Goal: Information Seeking & Learning: Learn about a topic

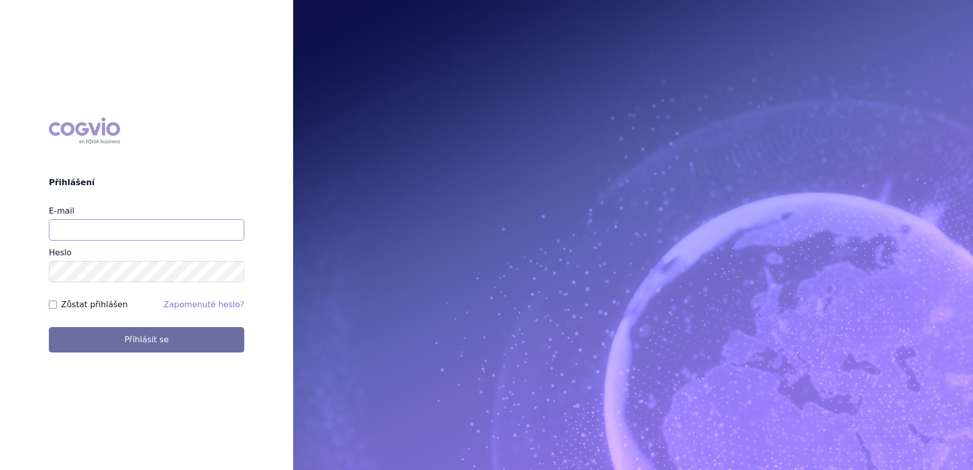
click at [68, 226] on input "E-mail" at bounding box center [146, 229] width 195 height 21
type input "petr.setina@sanofi.com"
click at [49, 327] on button "Přihlásit se" at bounding box center [146, 339] width 195 height 25
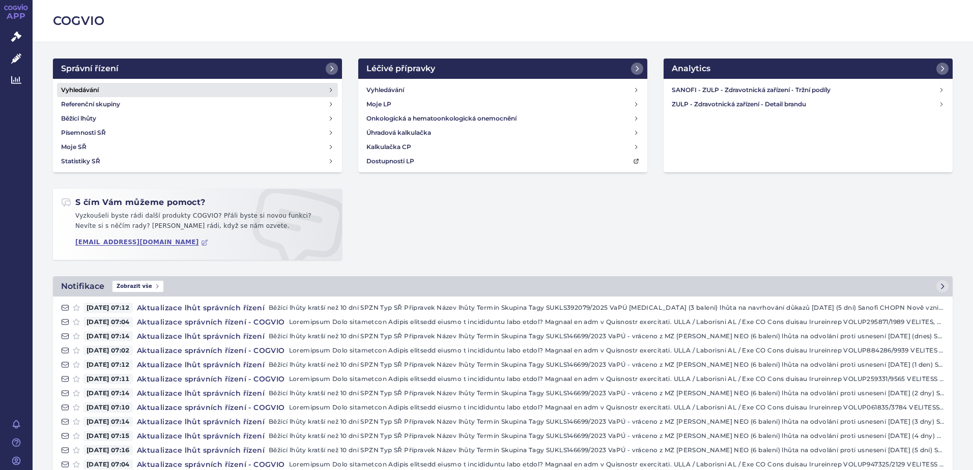
click at [100, 89] on link "Vyhledávání" at bounding box center [197, 90] width 281 height 14
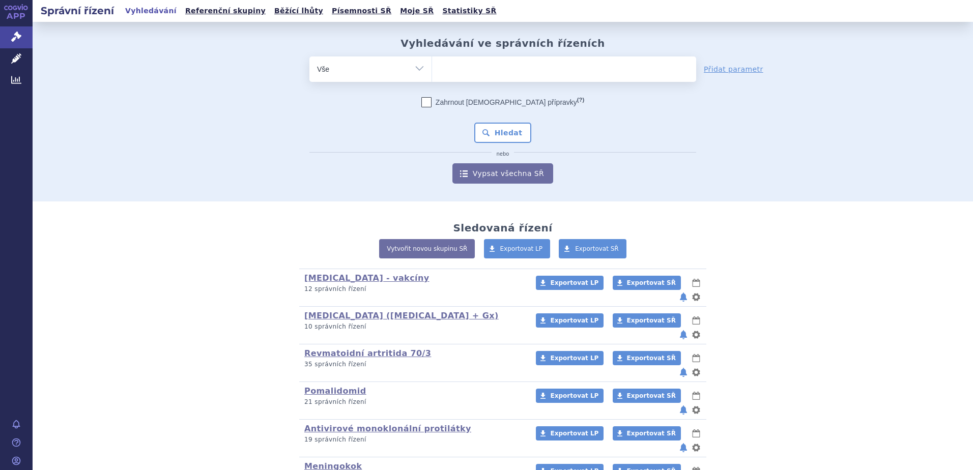
click at [440, 69] on input "search" at bounding box center [443, 68] width 6 height 13
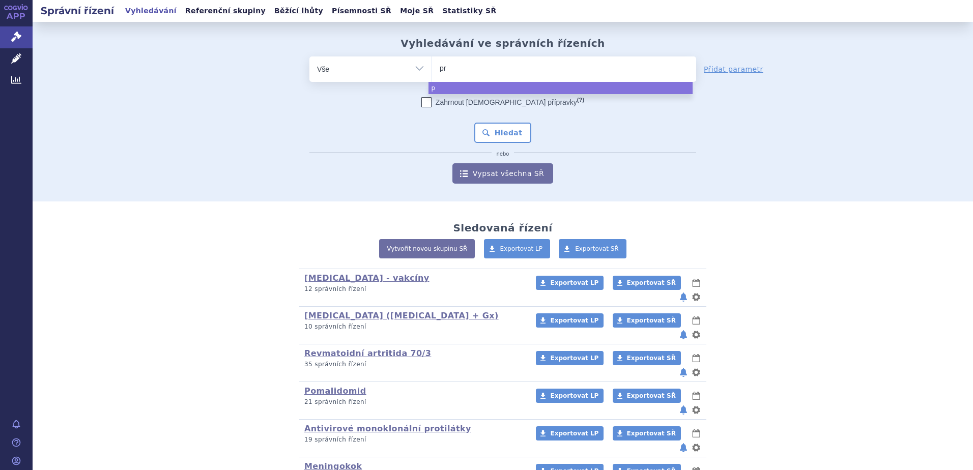
type input "pra"
type input "pral"
type input "pralue"
type input "praluent"
select select "praluent"
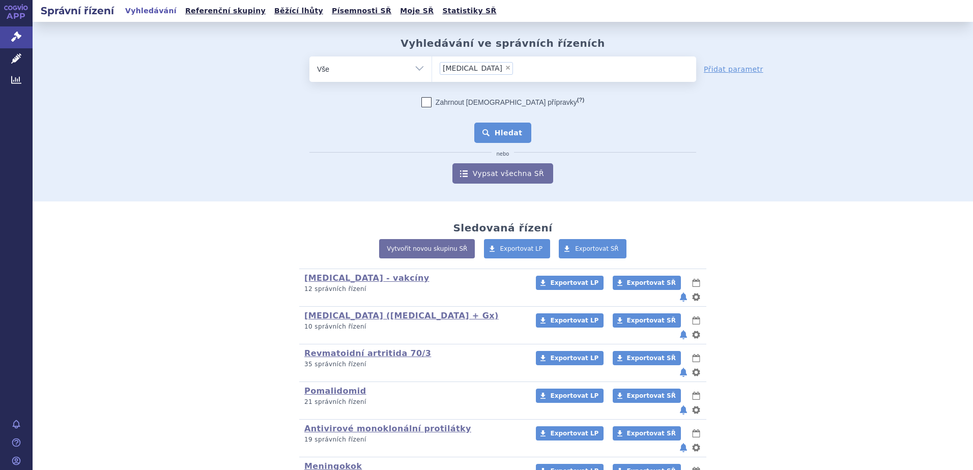
click at [499, 135] on button "Hledat" at bounding box center [503, 133] width 58 height 20
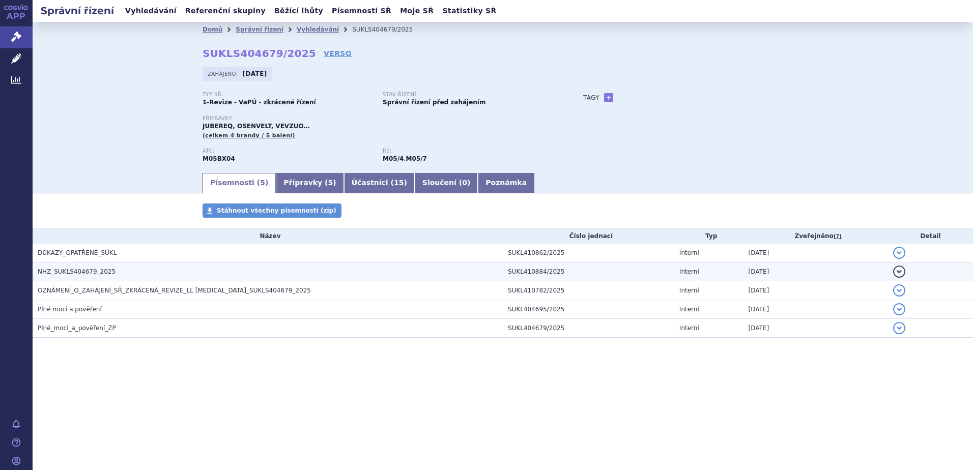
click at [69, 271] on span "NHZ_SUKLS404679_2025" at bounding box center [77, 271] width 78 height 7
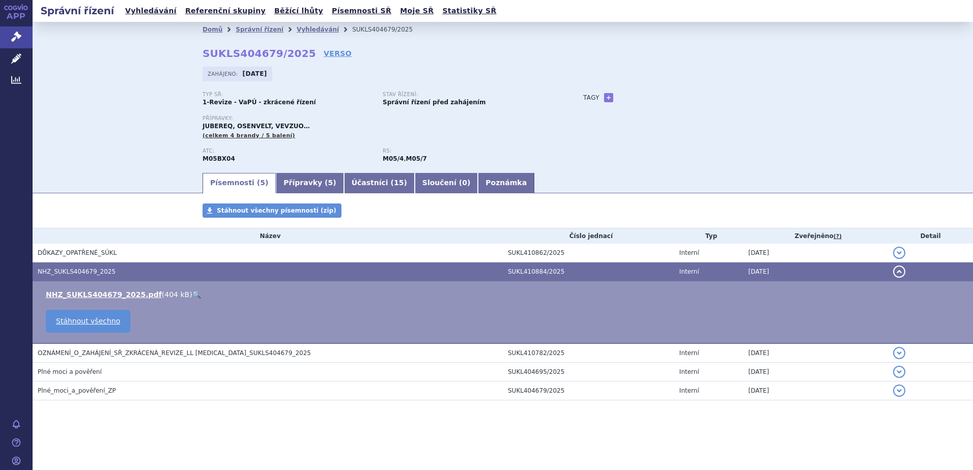
click at [192, 295] on link "🔍" at bounding box center [196, 295] width 9 height 8
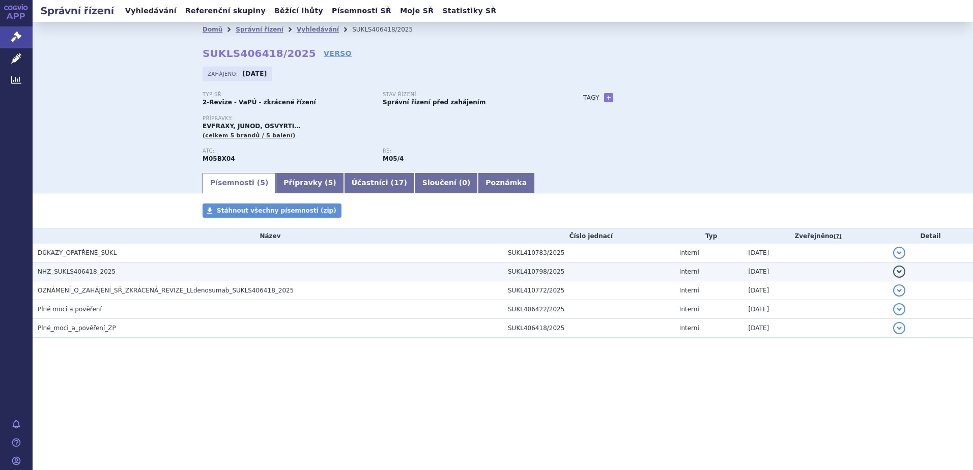
click at [107, 273] on h3 "NHZ_SUKLS406418_2025" at bounding box center [270, 272] width 465 height 10
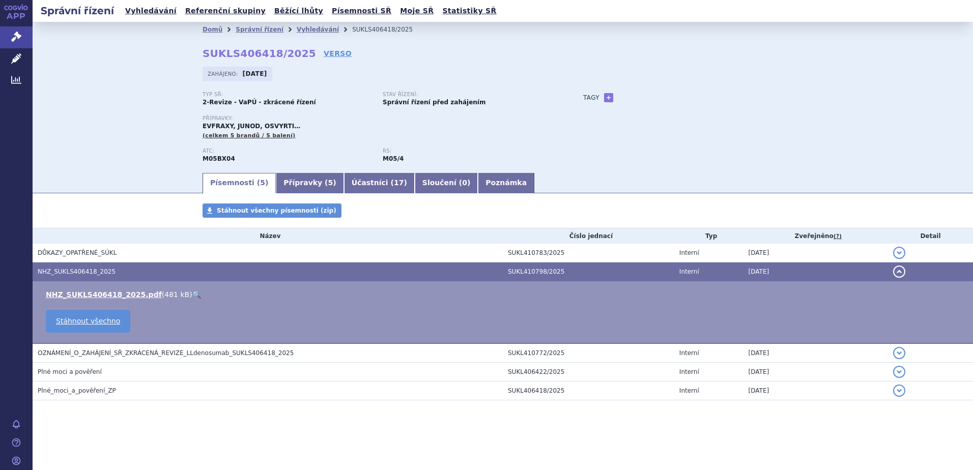
click at [192, 291] on link "🔍" at bounding box center [196, 295] width 9 height 8
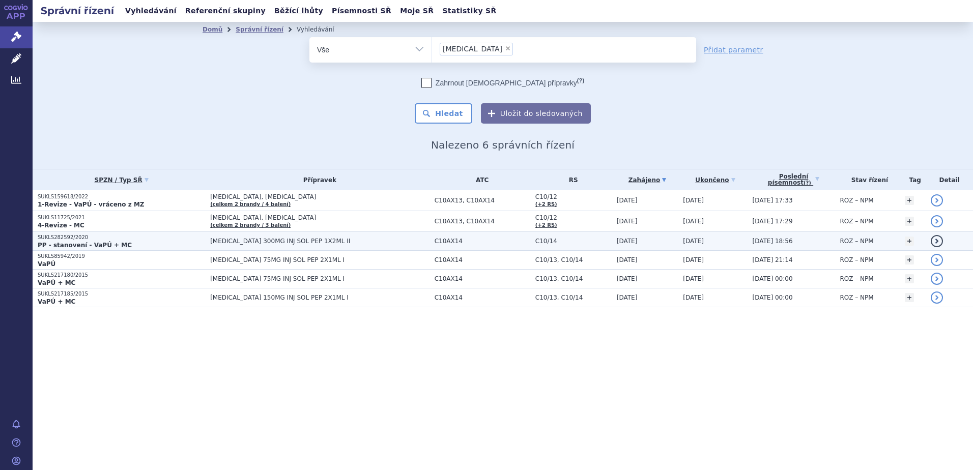
click at [295, 238] on span "[MEDICAL_DATA] 300MG INJ SOL PEP 1X2ML II" at bounding box center [319, 241] width 219 height 7
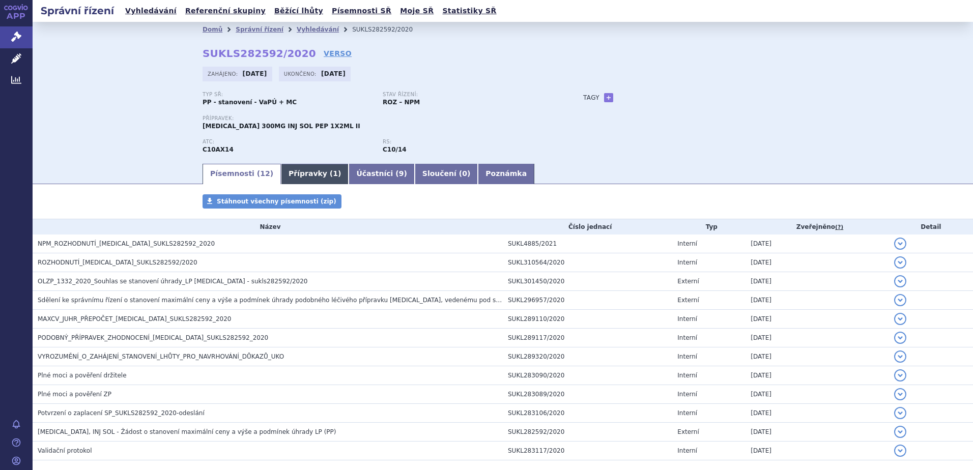
click at [298, 171] on link "Přípravky ( 1 )" at bounding box center [315, 174] width 68 height 20
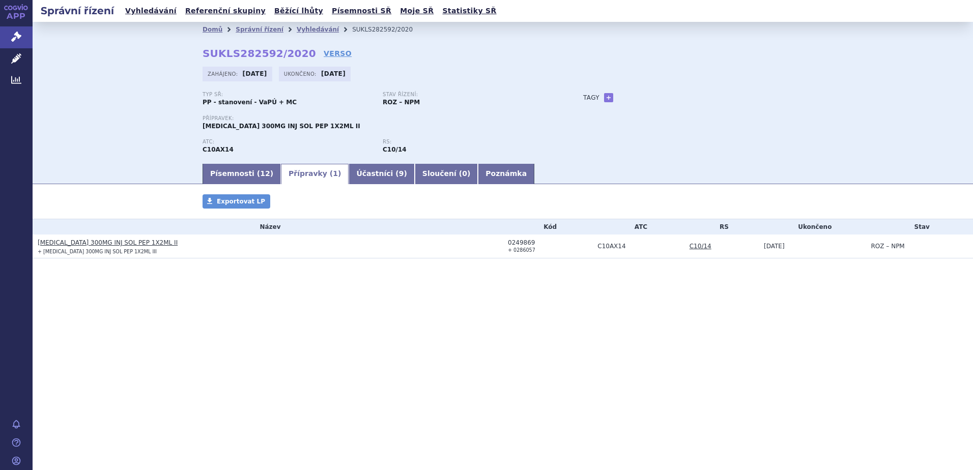
click at [87, 244] on link "[MEDICAL_DATA] 300MG INJ SOL PEP 1X2ML II" at bounding box center [108, 242] width 140 height 7
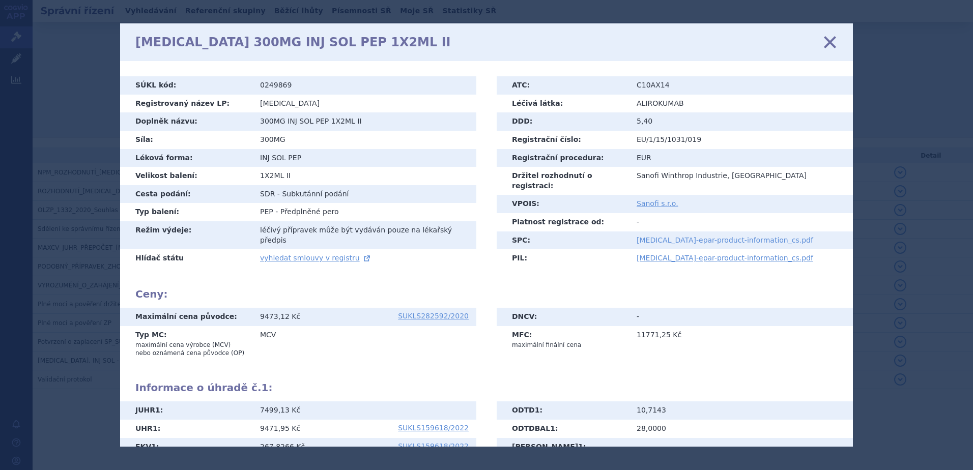
click at [650, 236] on link "praluent-epar-product-information_cs.pdf" at bounding box center [725, 240] width 177 height 8
click at [64, 221] on icon at bounding box center [486, 235] width 973 height 470
click at [828, 44] on icon at bounding box center [829, 42] width 21 height 21
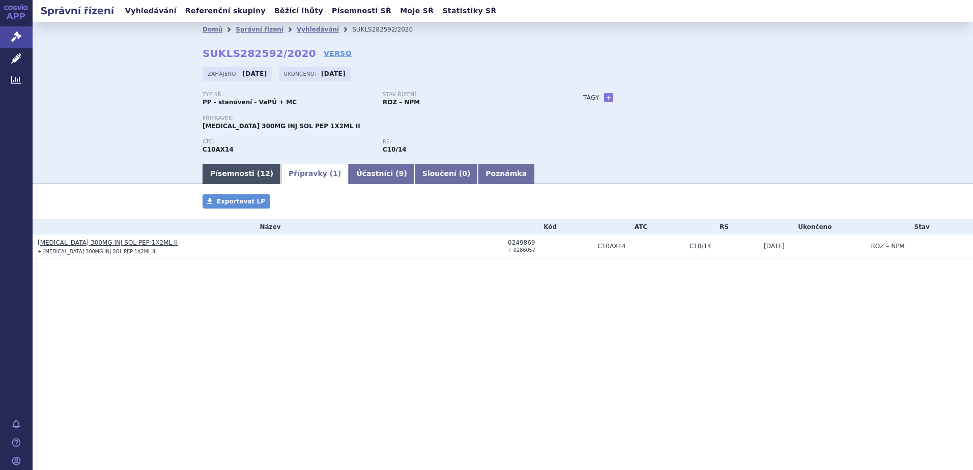
click at [239, 173] on link "Písemnosti ( 12 )" at bounding box center [242, 174] width 78 height 20
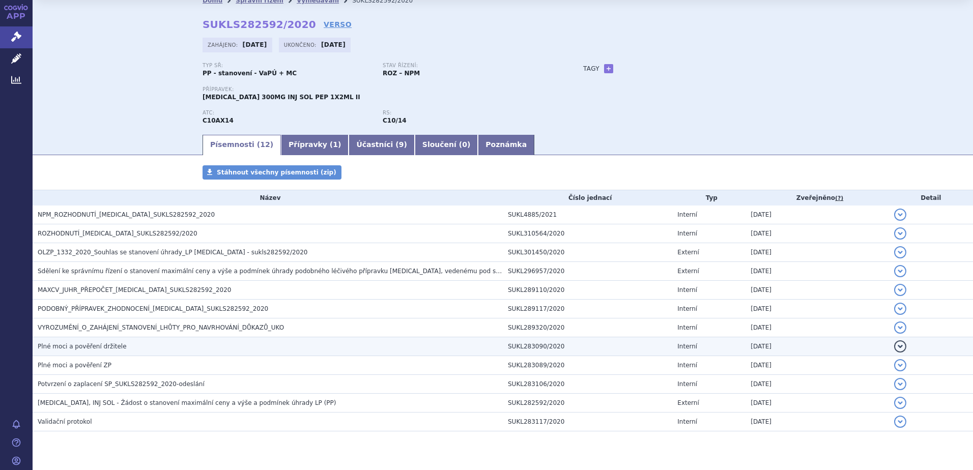
scroll to position [51, 0]
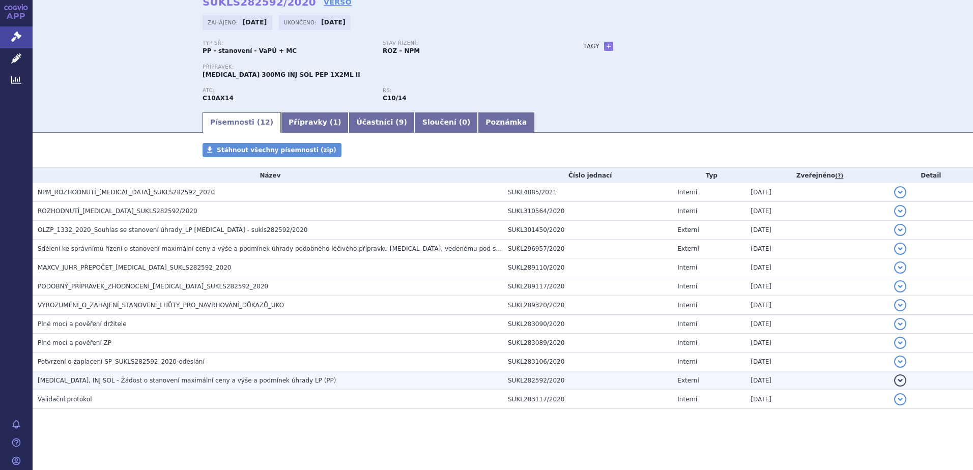
click at [161, 386] on h3 "[MEDICAL_DATA], INJ SOL - Žádost o stanovení maximální ceny a výše a podmínek ú…" at bounding box center [270, 381] width 465 height 10
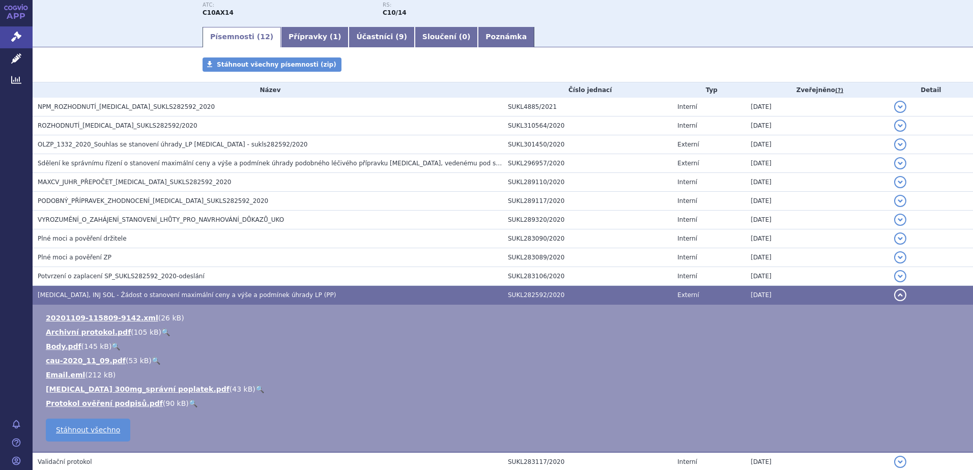
scroll to position [153, 0]
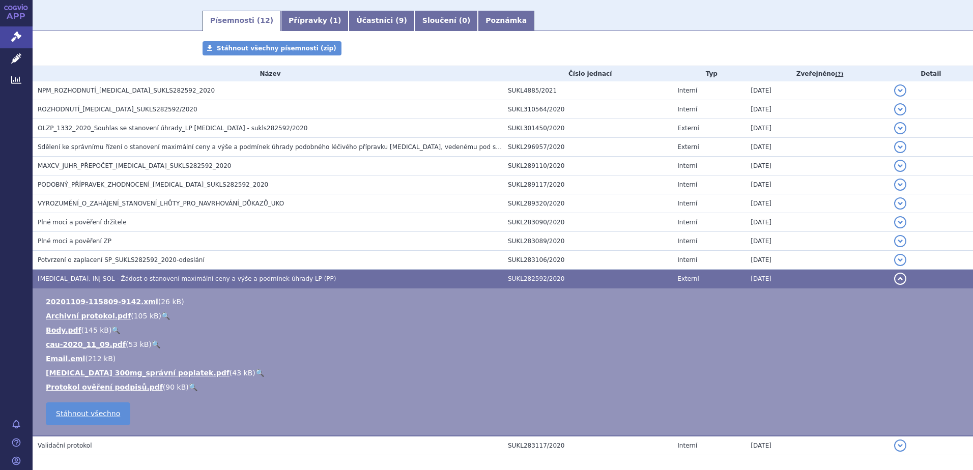
click at [111, 331] on link "🔍" at bounding box center [115, 330] width 9 height 8
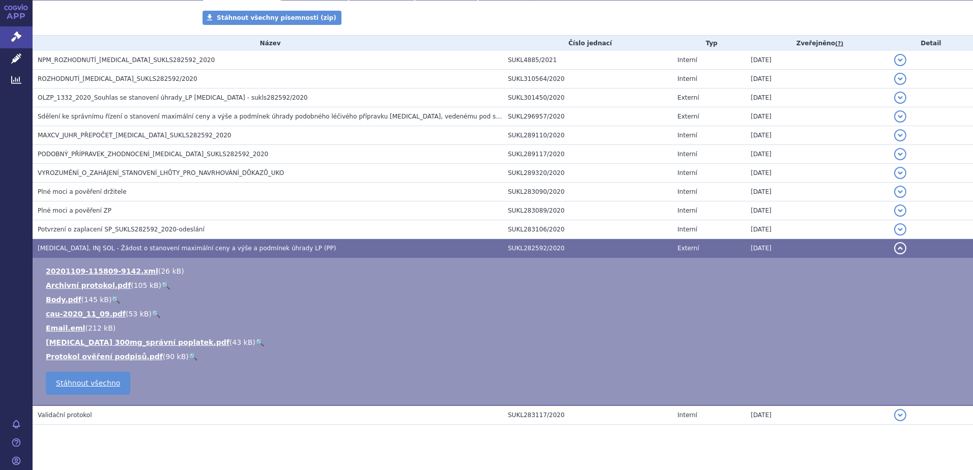
scroll to position [199, 0]
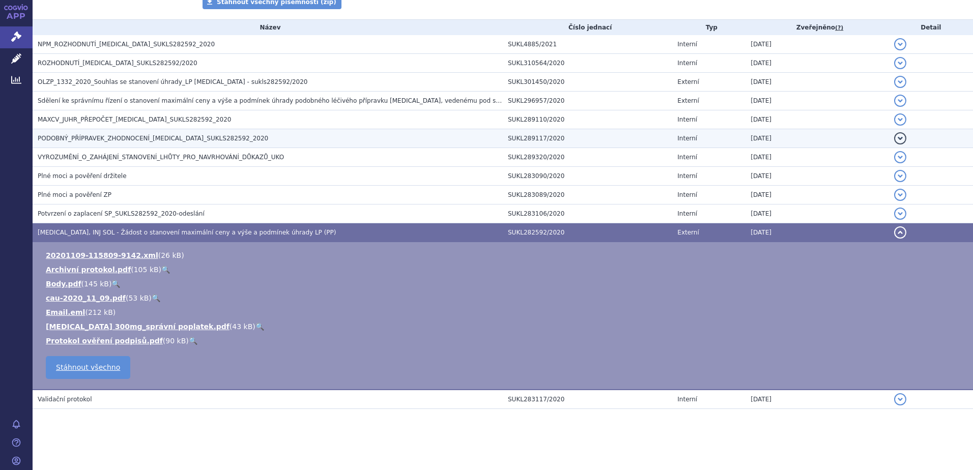
click at [70, 136] on span "PODOBNÝ_PŘÍPRAVEK_ZHODNOCENÍ_[MEDICAL_DATA]_SUKLS282592_2020" at bounding box center [153, 138] width 231 height 7
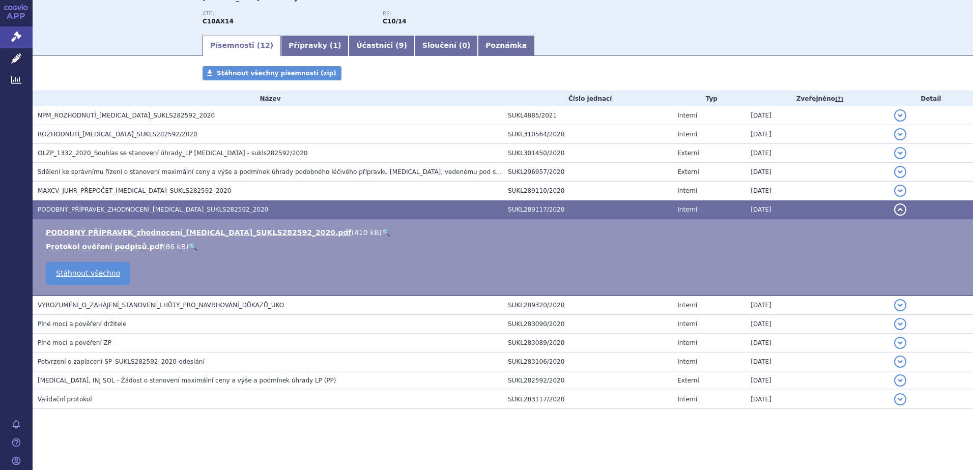
click at [382, 233] on link "🔍" at bounding box center [386, 232] width 9 height 8
click at [289, 50] on link "Přípravky ( 1 )" at bounding box center [315, 46] width 68 height 20
